Goal: Task Accomplishment & Management: Manage account settings

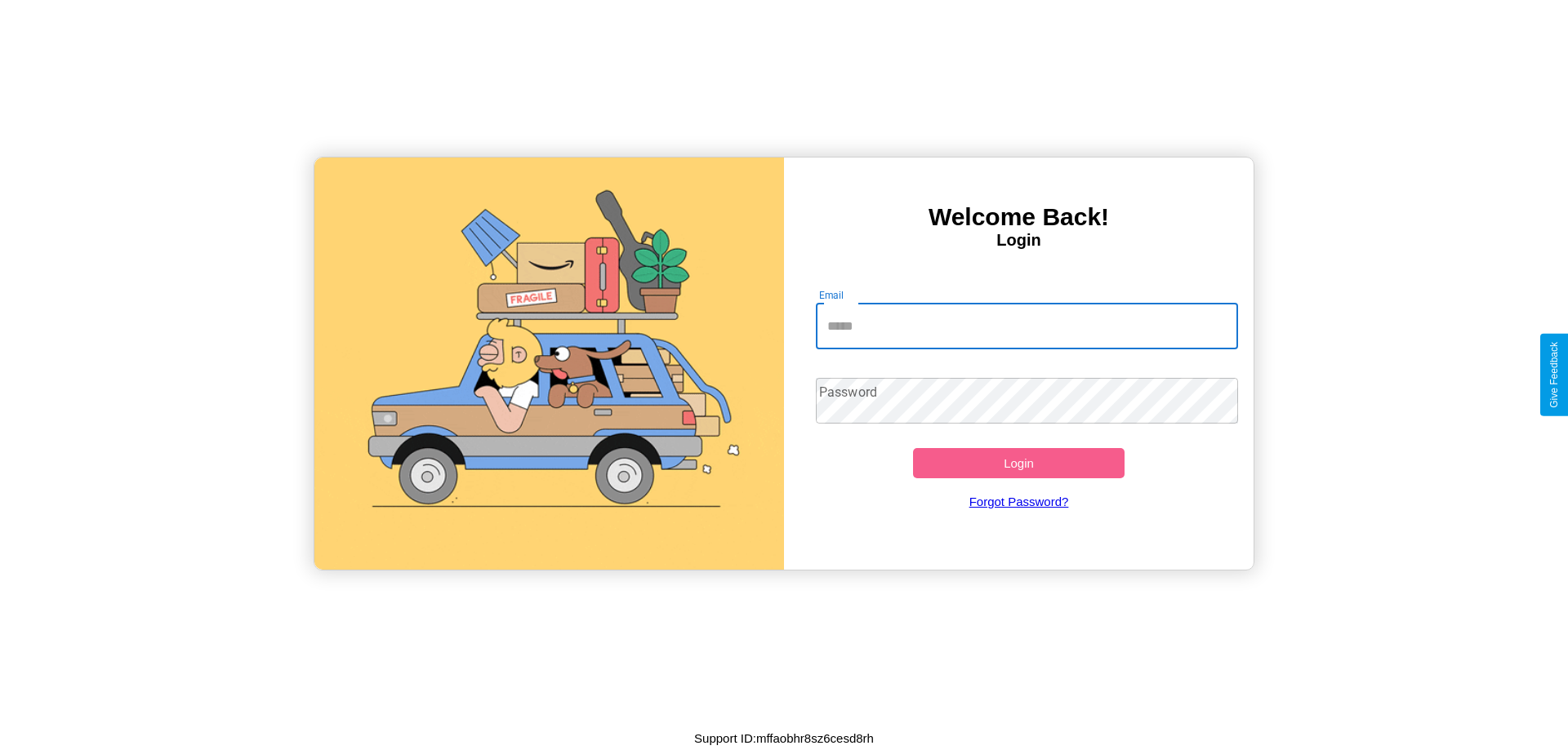
click at [1027, 326] on input "Email" at bounding box center [1028, 326] width 423 height 45
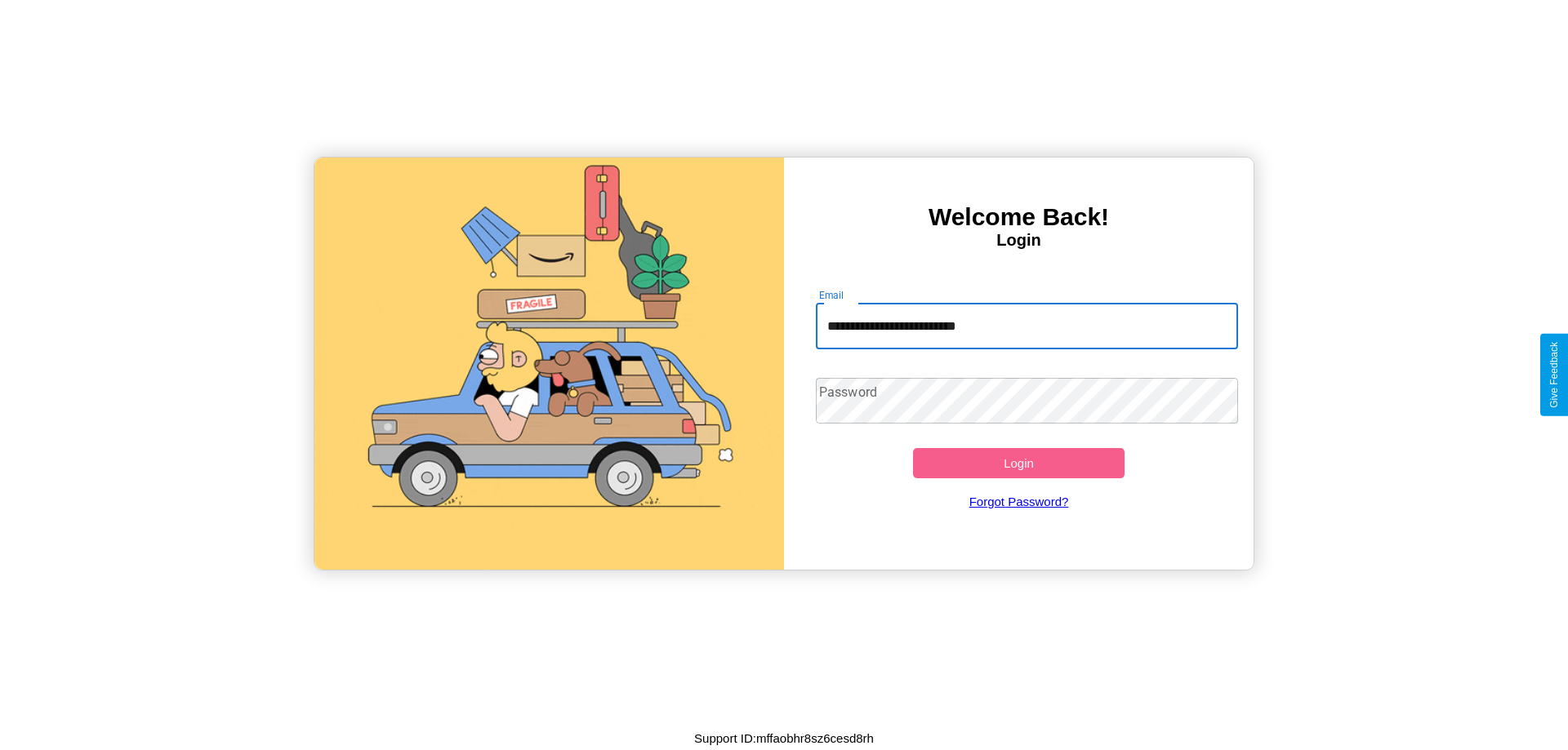
type input "**********"
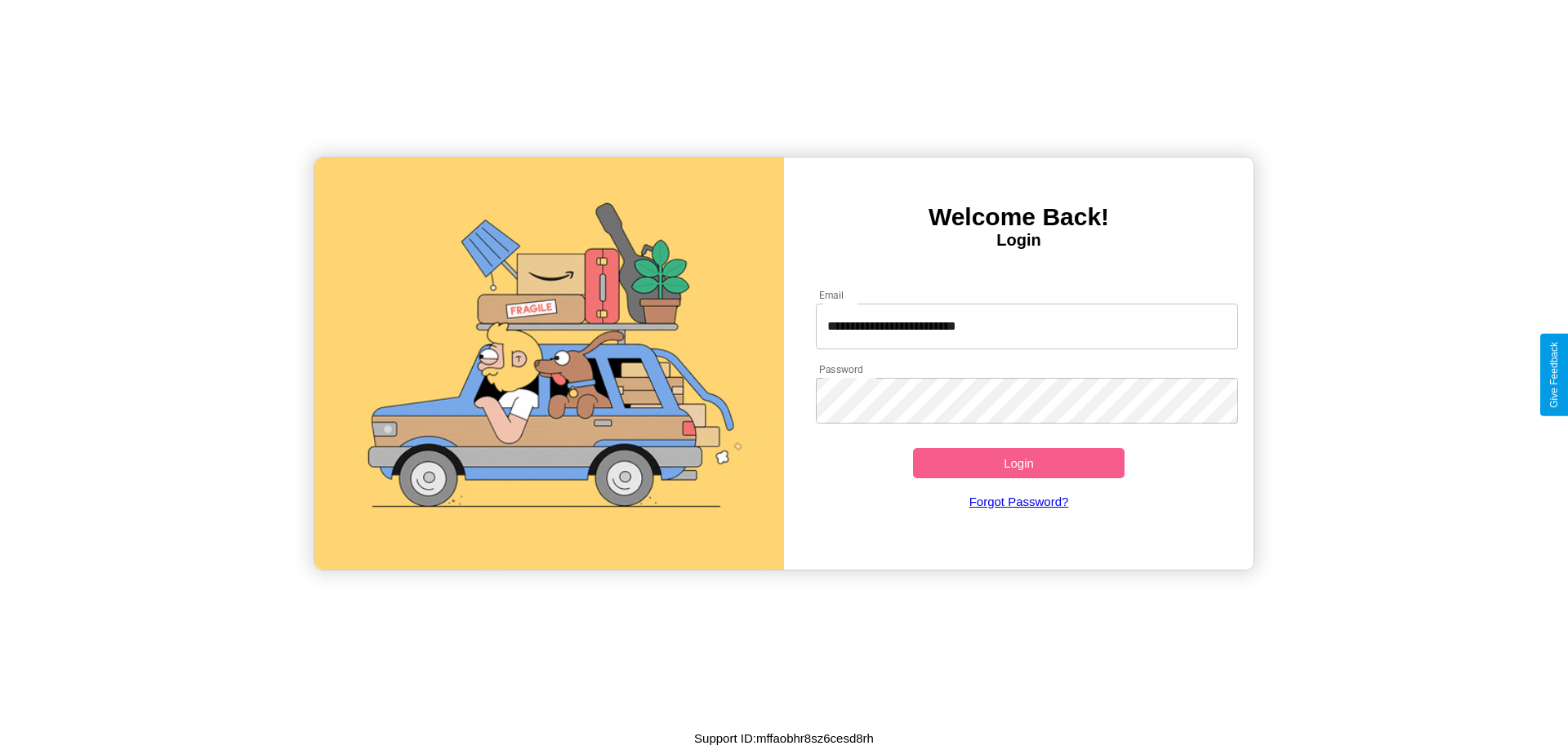
click at [1019, 463] on button "Login" at bounding box center [1019, 463] width 212 height 31
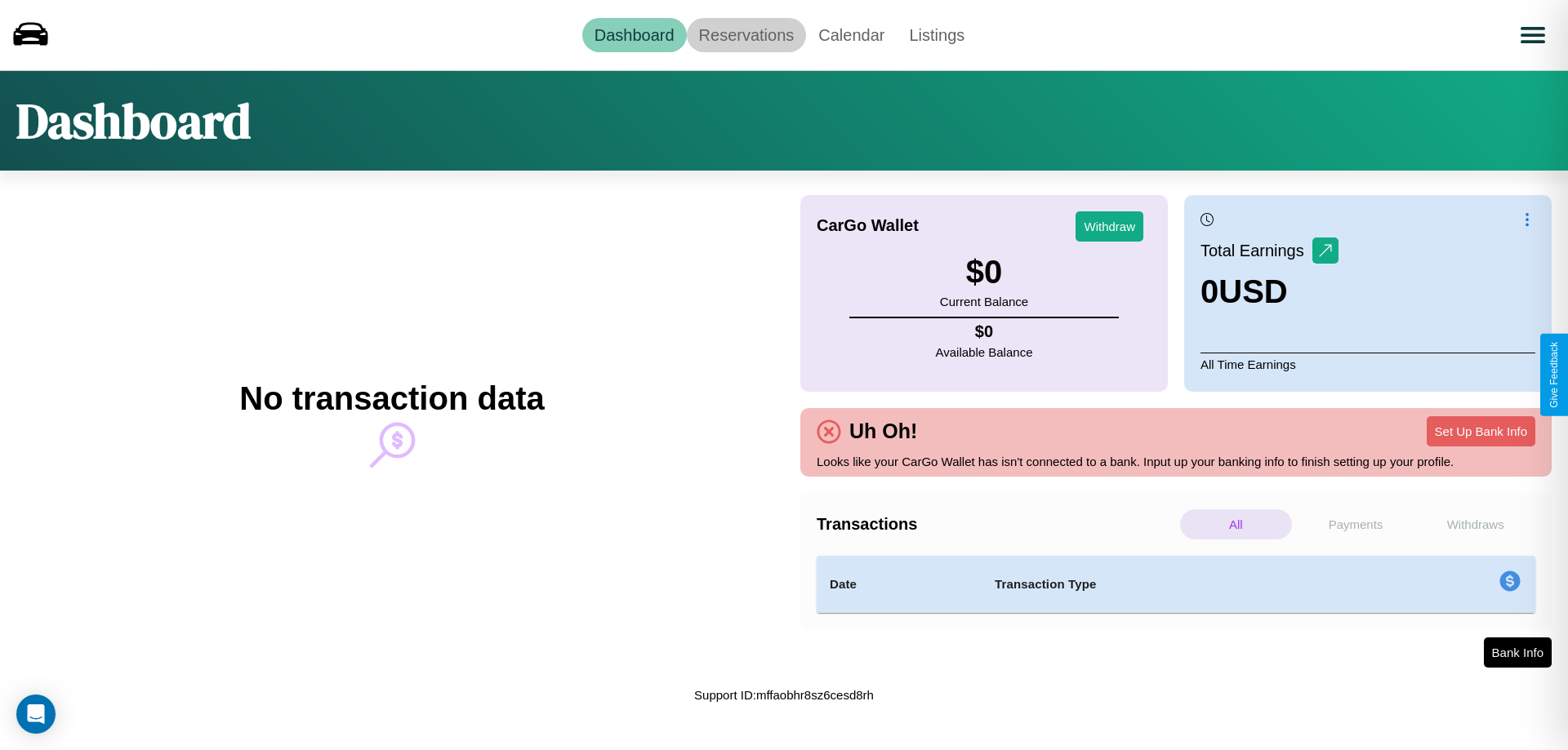
click at [746, 34] on link "Reservations" at bounding box center [746, 35] width 120 height 34
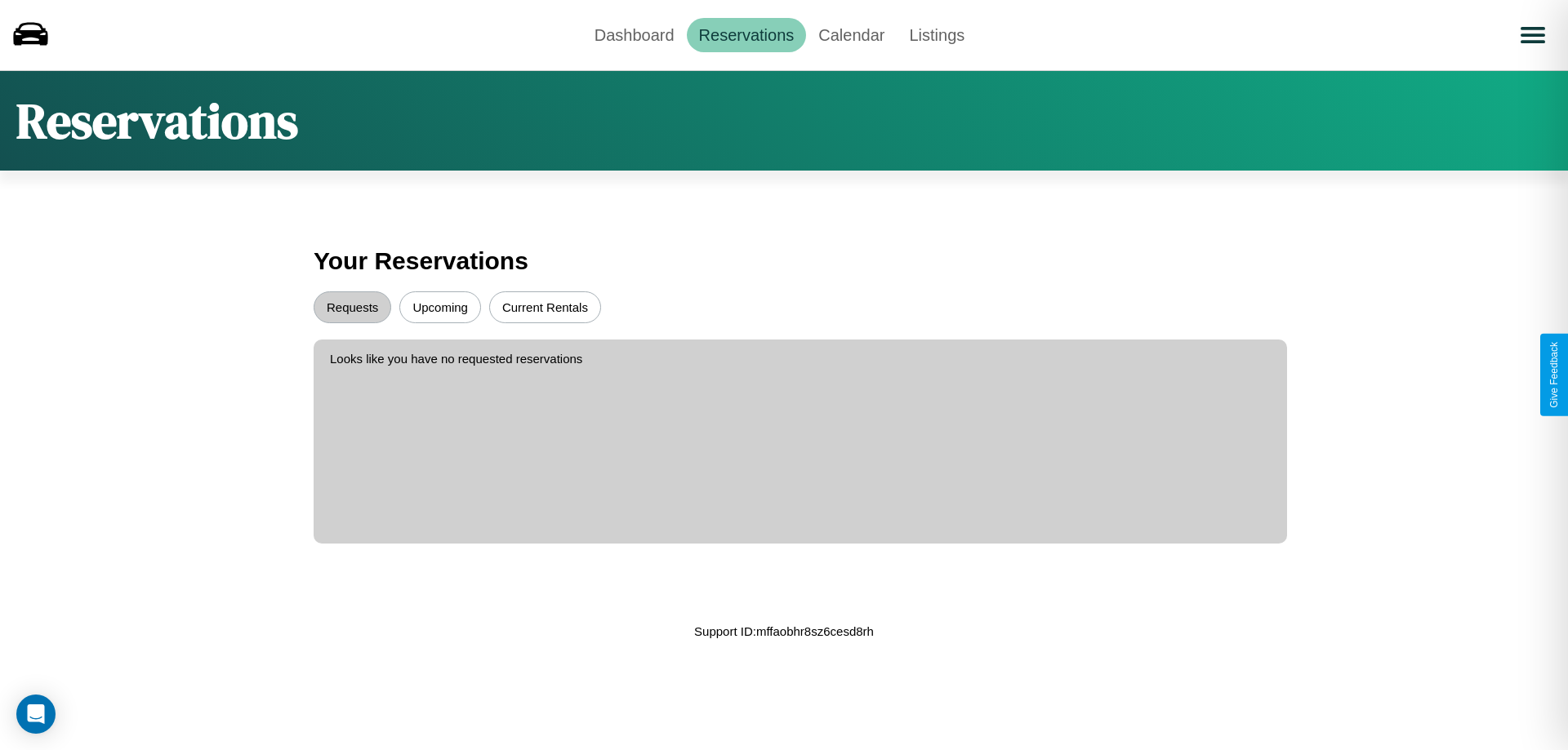
click at [440, 307] on button "Upcoming" at bounding box center [440, 307] width 81 height 31
click at [545, 307] on button "Current Rentals" at bounding box center [545, 307] width 112 height 31
click at [352, 307] on button "Requests" at bounding box center [352, 307] width 78 height 31
click at [634, 34] on link "Dashboard" at bounding box center [635, 35] width 105 height 34
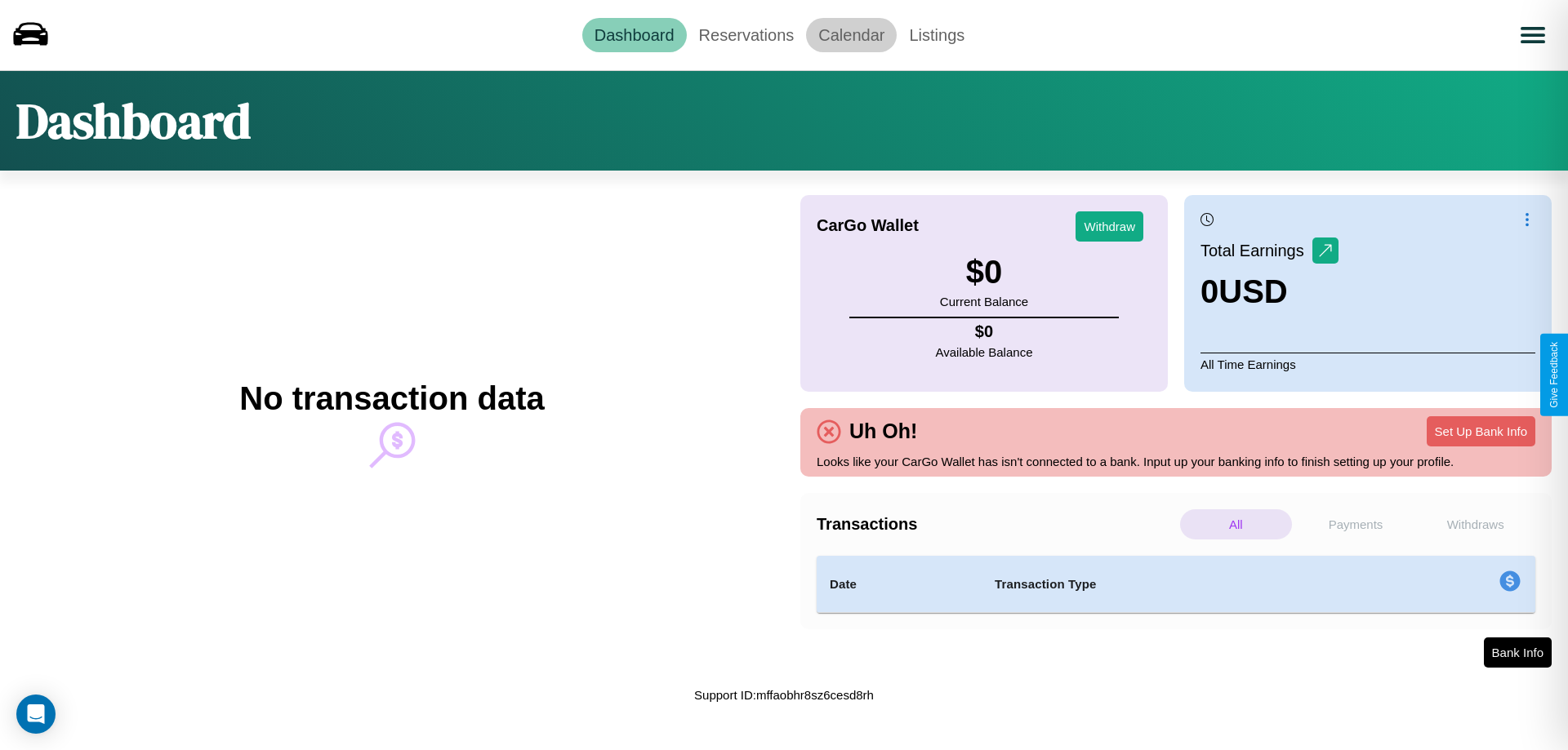
click at [851, 34] on link "Calendar" at bounding box center [852, 35] width 91 height 34
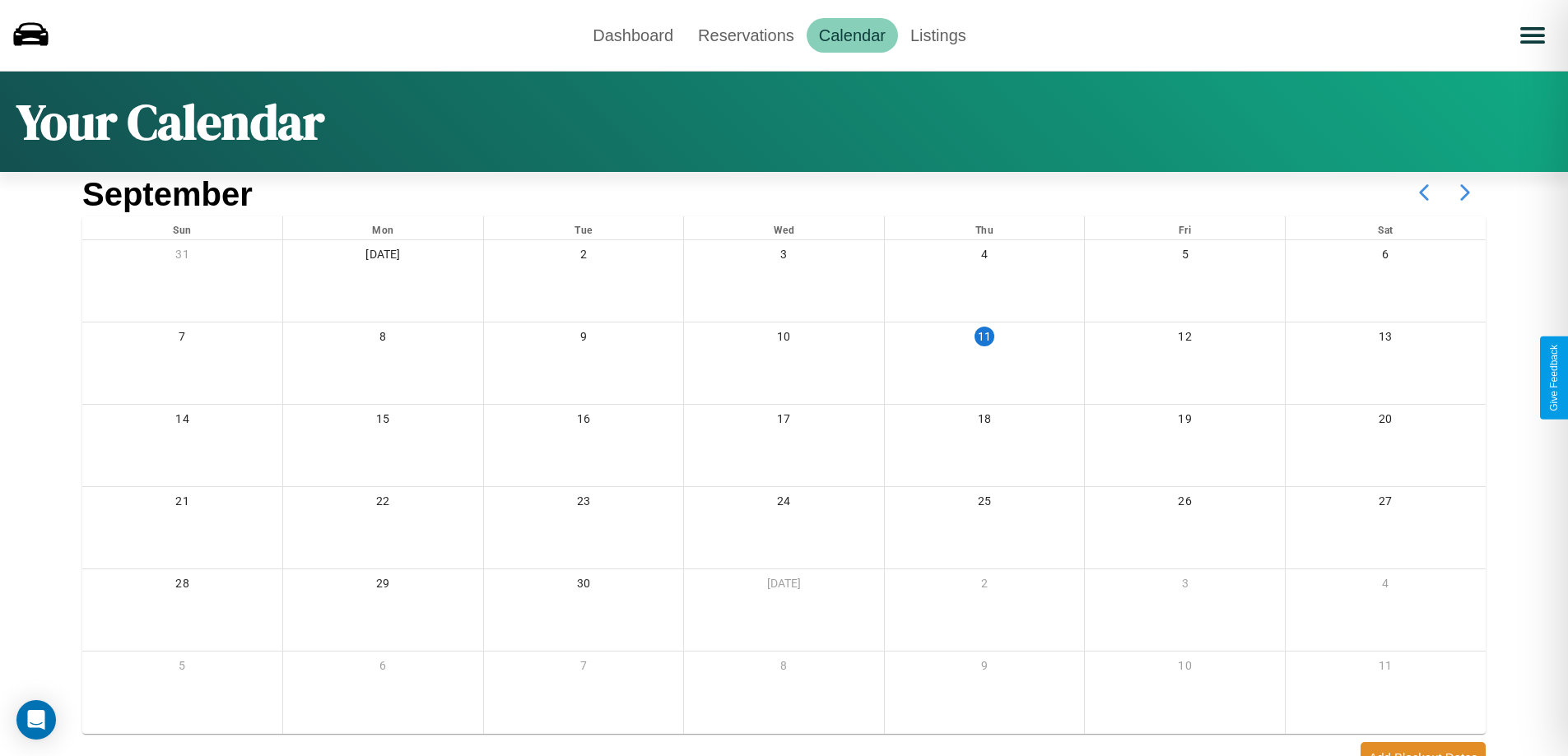
click at [1465, 193] on icon at bounding box center [1465, 192] width 41 height 41
